Goal: Task Accomplishment & Management: Manage account settings

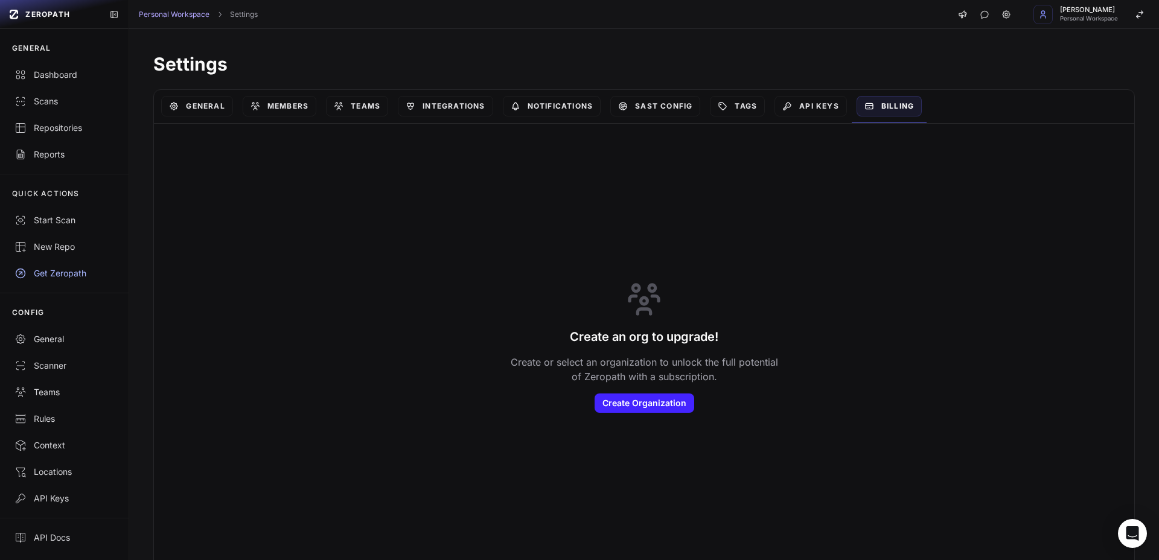
scroll to position [10, 0]
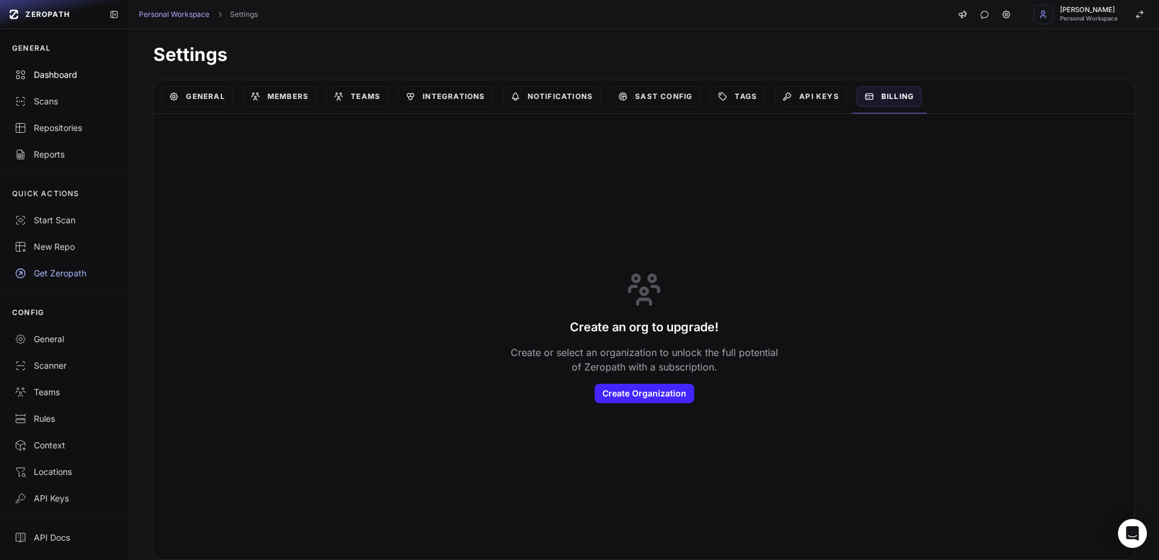
click at [45, 75] on div "Dashboard" at bounding box center [64, 75] width 100 height 12
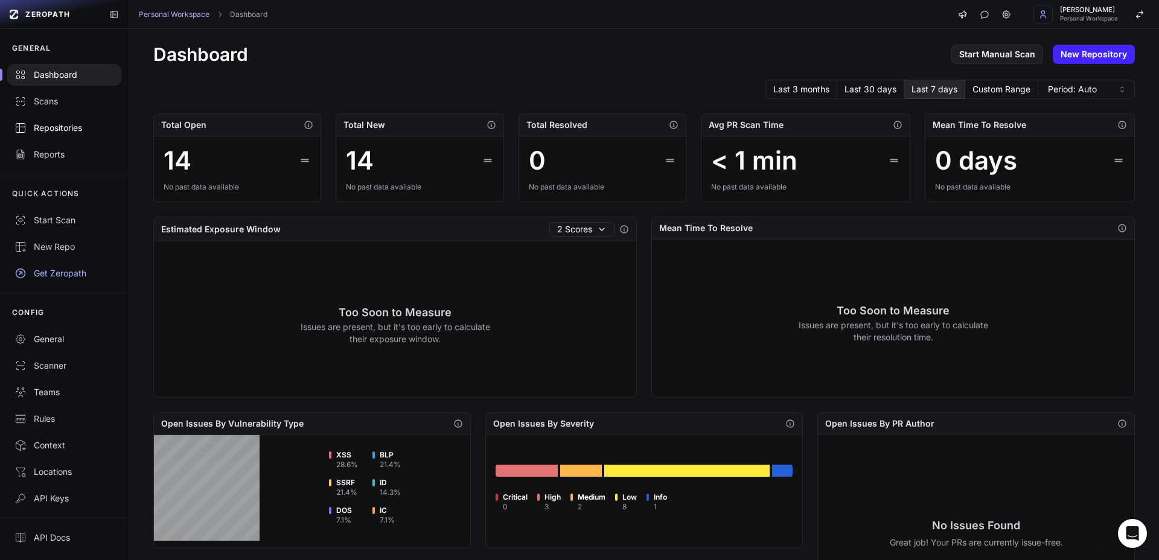
click at [42, 124] on div "Repositories" at bounding box center [64, 128] width 100 height 12
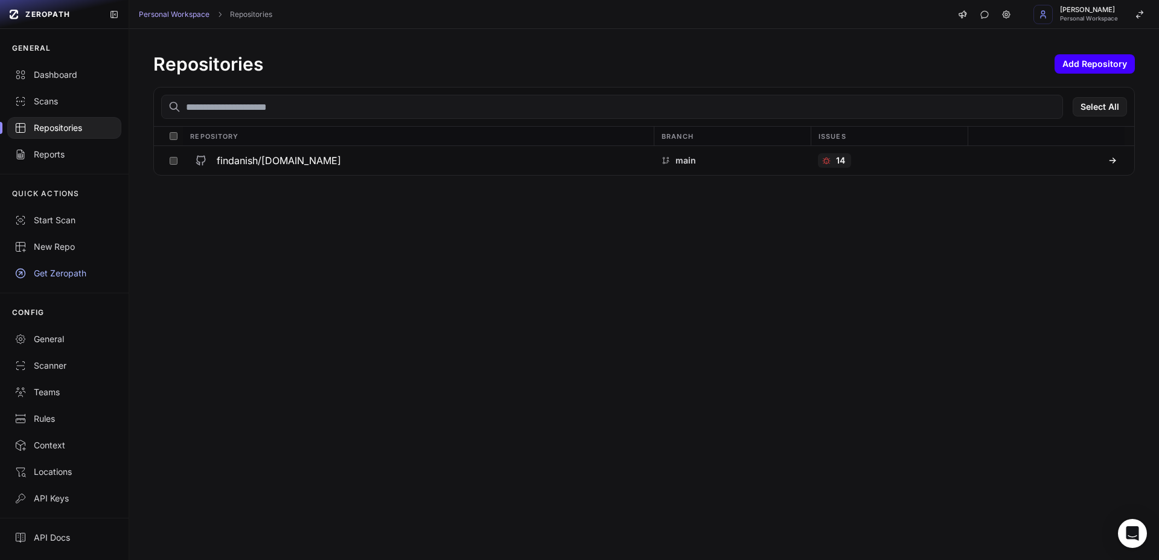
click at [1063, 69] on button "Add Repository" at bounding box center [1094, 63] width 80 height 19
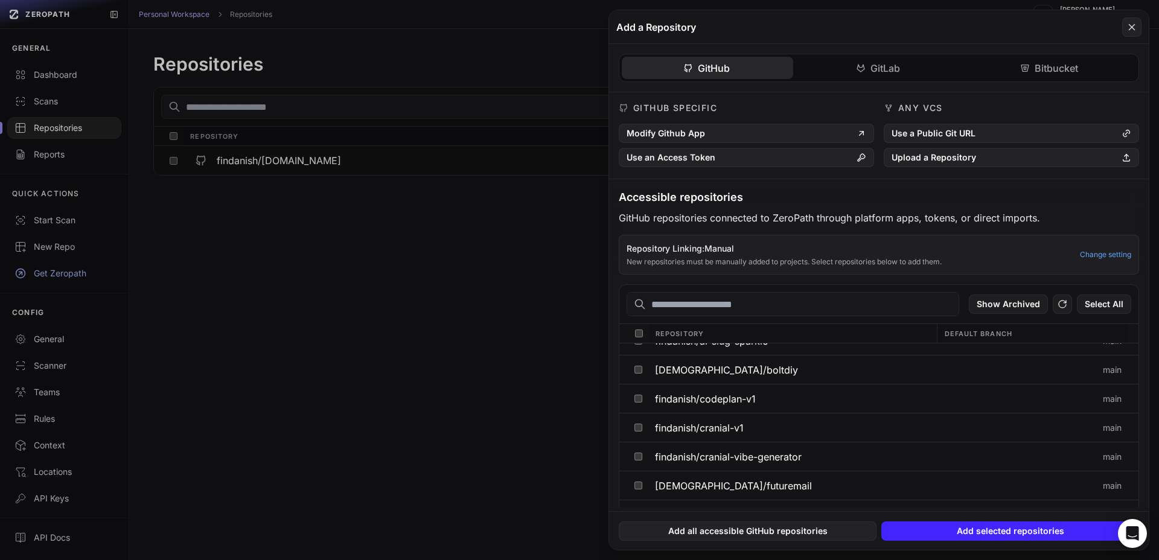
scroll to position [105, 0]
click at [753, 308] on input "text" at bounding box center [792, 304] width 333 height 24
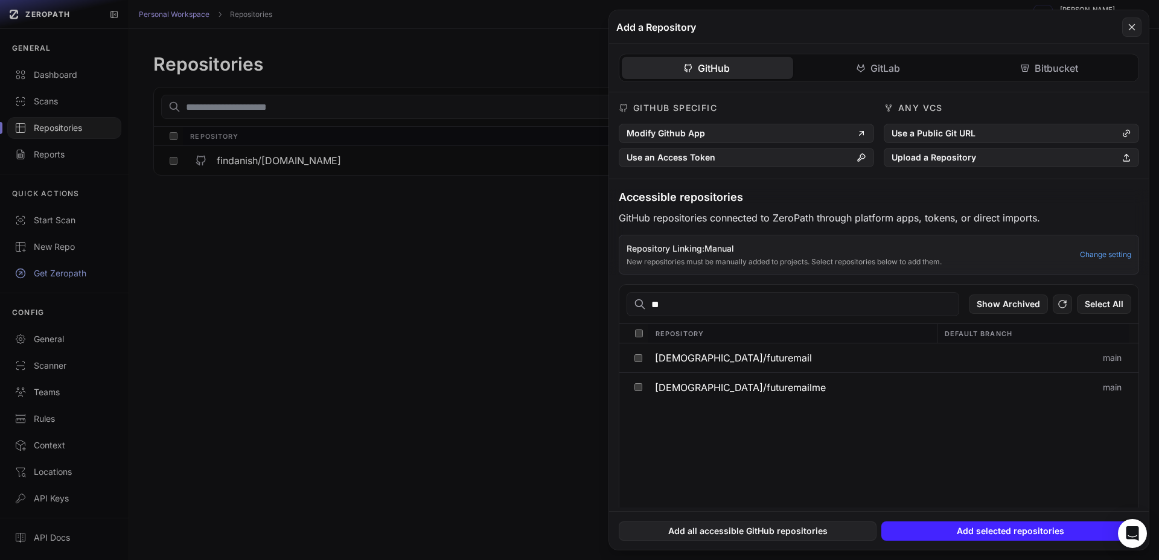
scroll to position [0, 0]
type input "***"
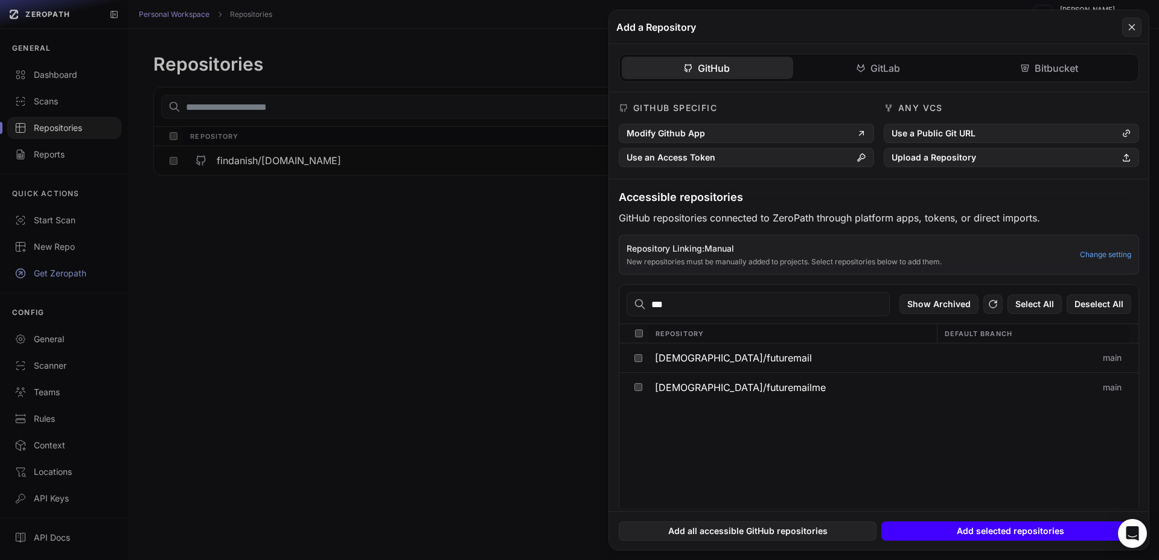
click at [1009, 529] on button "Add selected repositories" at bounding box center [1010, 530] width 258 height 19
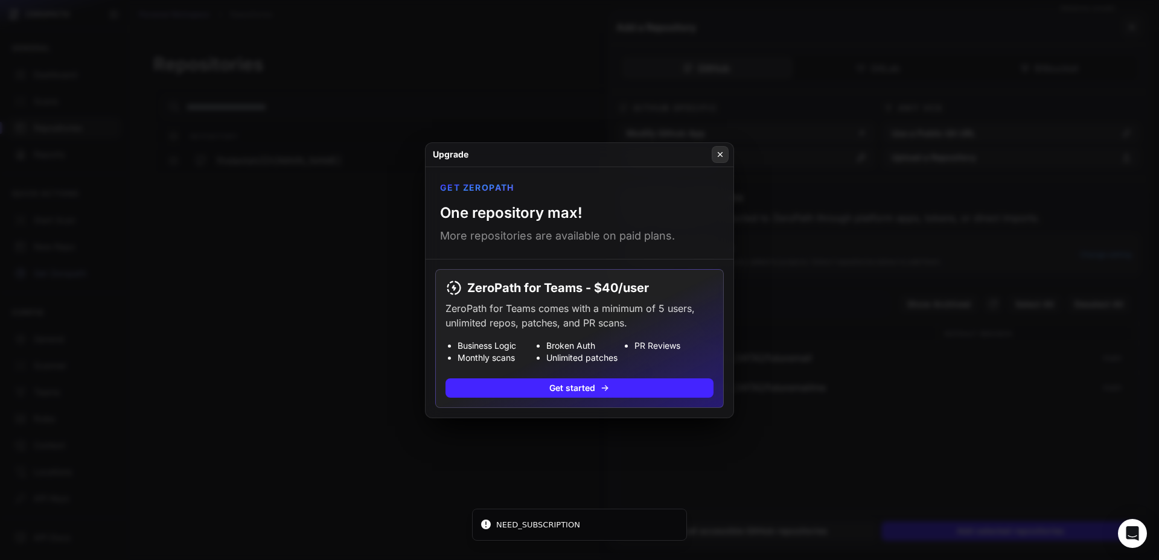
click at [723, 157] on icon at bounding box center [720, 155] width 8 height 10
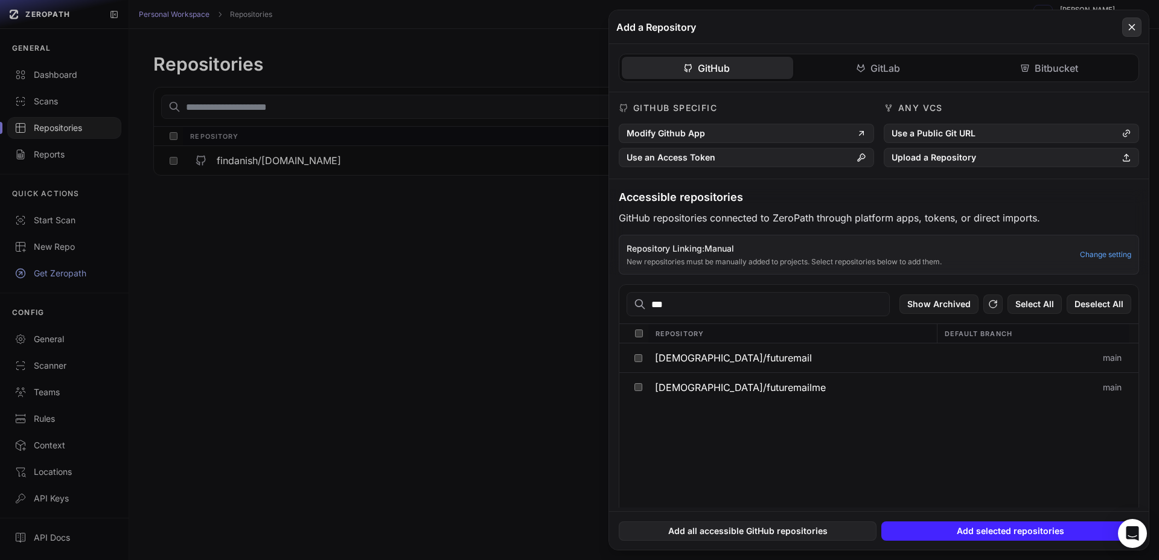
click at [1135, 27] on icon at bounding box center [1131, 27] width 11 height 14
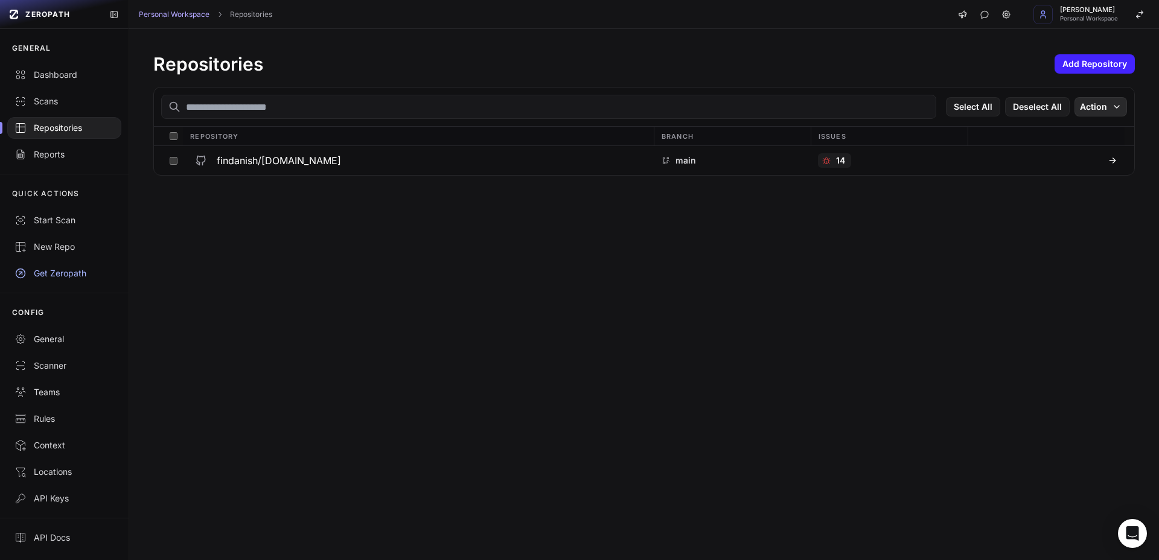
click at [1097, 107] on button "Action" at bounding box center [1100, 106] width 53 height 19
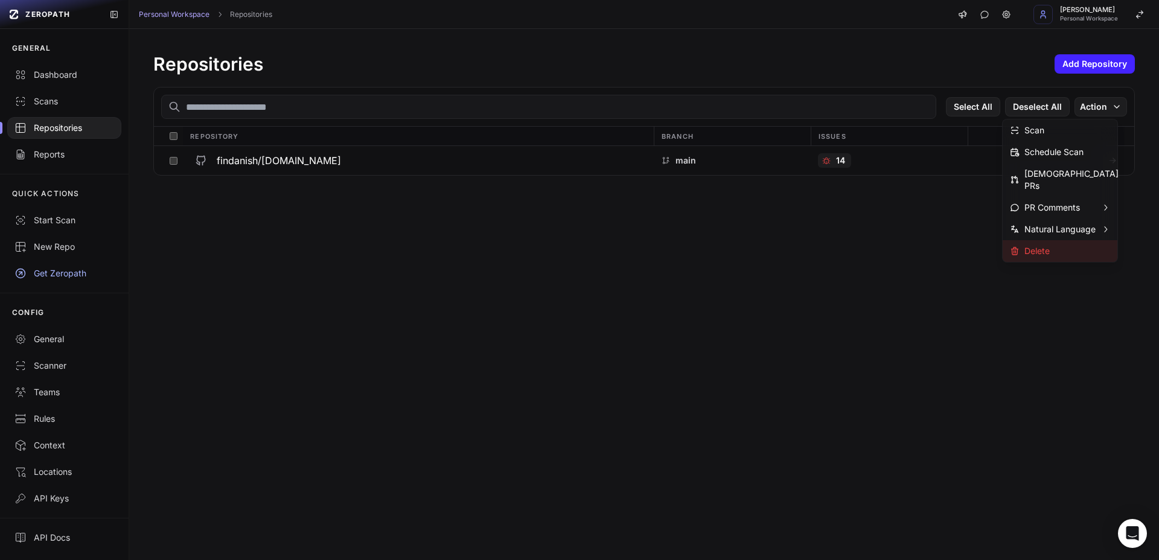
click at [1042, 245] on div "Delete" at bounding box center [1030, 251] width 40 height 12
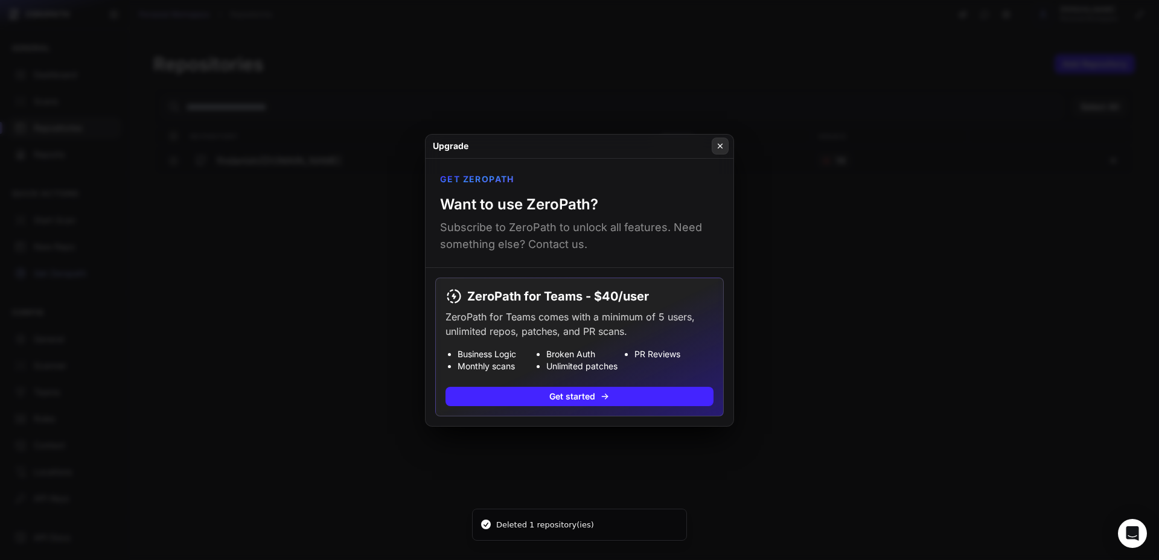
click at [719, 145] on icon at bounding box center [720, 146] width 4 height 4
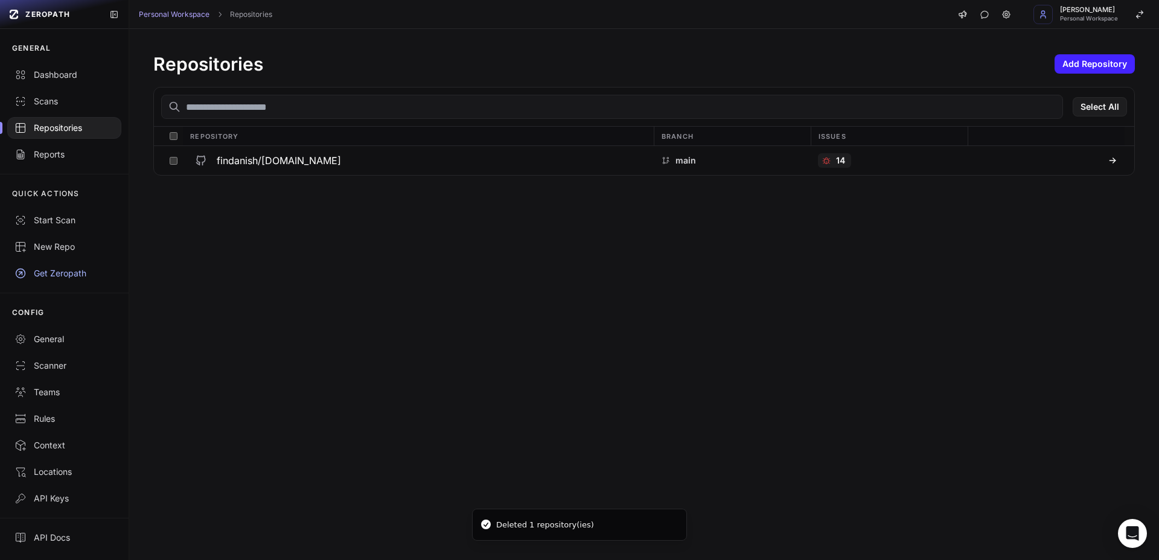
drag, startPoint x: 541, startPoint y: 232, endPoint x: 526, endPoint y: 223, distance: 17.6
click at [540, 231] on div "Repositories Add Repository Select All Repository Branch Issues findanish/[DOMA…" at bounding box center [644, 294] width 1030 height 531
click at [715, 225] on div "Repositories Add Repository Select All Repository Branch Issues findanish/[DOMA…" at bounding box center [644, 294] width 1030 height 531
click at [1100, 102] on button "Action" at bounding box center [1100, 106] width 53 height 19
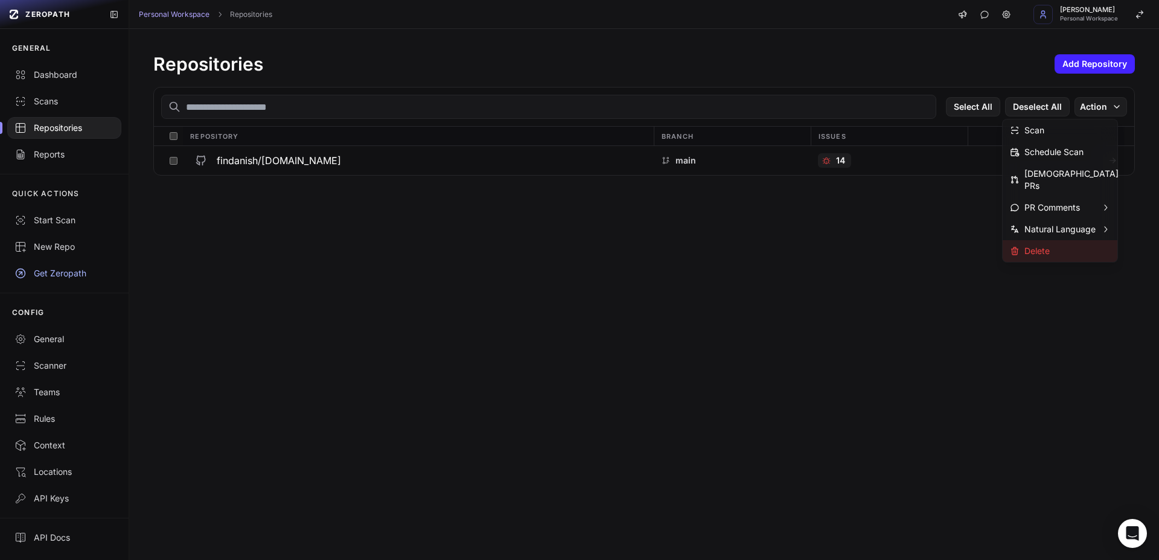
click at [1027, 245] on div "Delete" at bounding box center [1030, 251] width 40 height 12
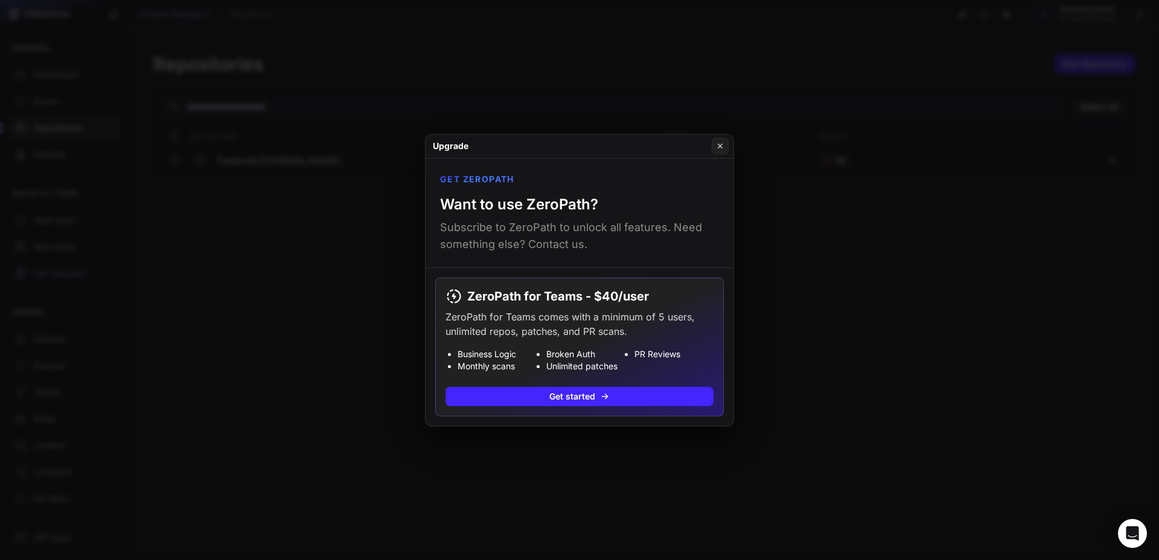
click at [625, 205] on div "Get ZeroPath Want to use ZeroPath? Subscribe to ZeroPath to unlock all features…" at bounding box center [579, 213] width 308 height 109
click at [716, 147] on icon at bounding box center [720, 146] width 8 height 10
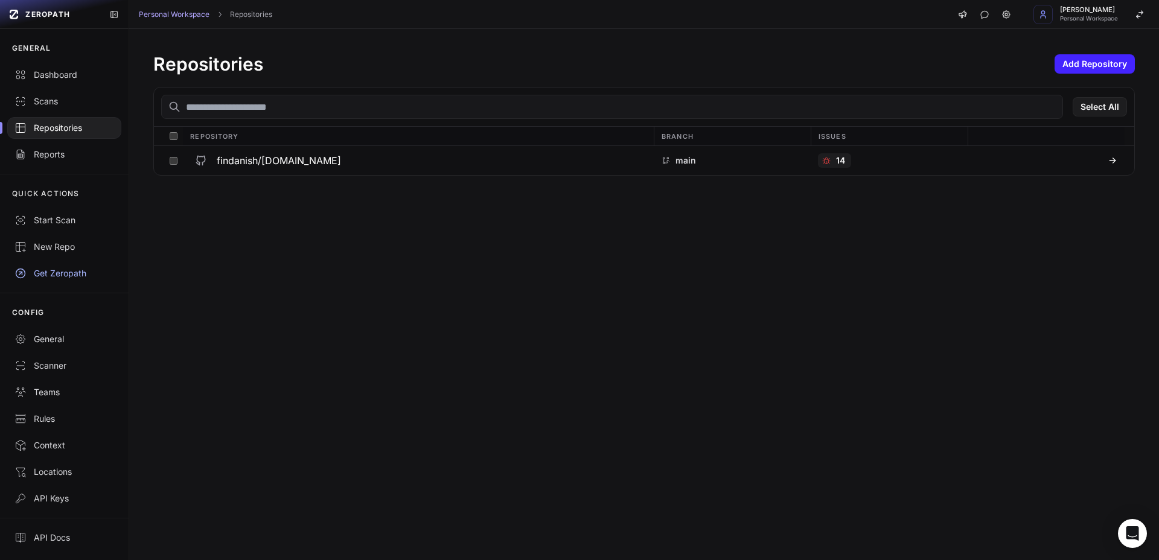
click at [671, 203] on div "Repositories Add Repository Select All Repository Branch Issues findanish/[DOMA…" at bounding box center [644, 294] width 1030 height 531
click at [1010, 13] on icon at bounding box center [1006, 15] width 10 height 10
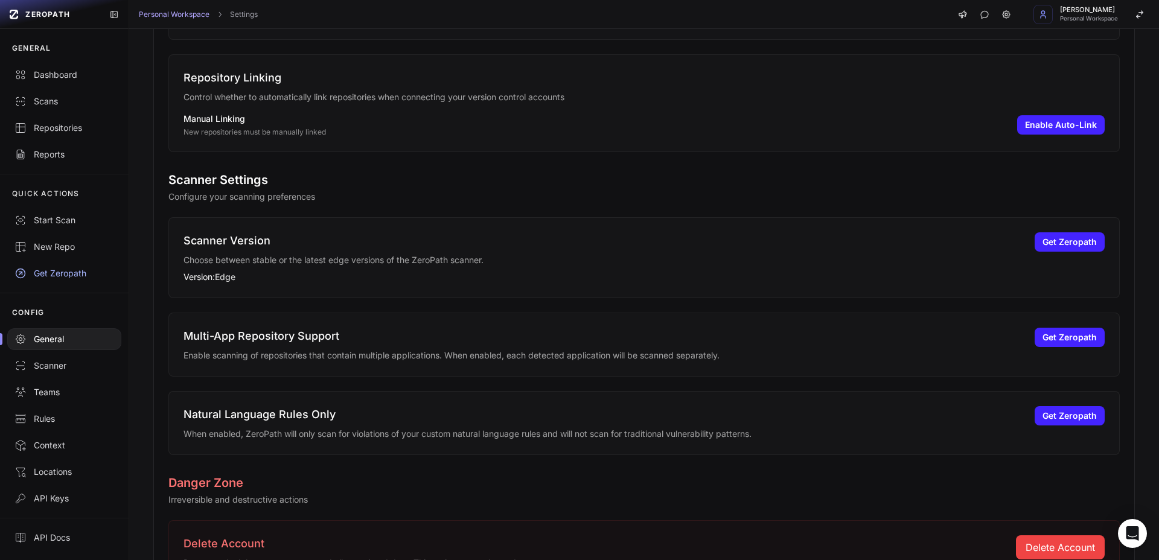
scroll to position [330, 0]
